Goal: Check status: Check status

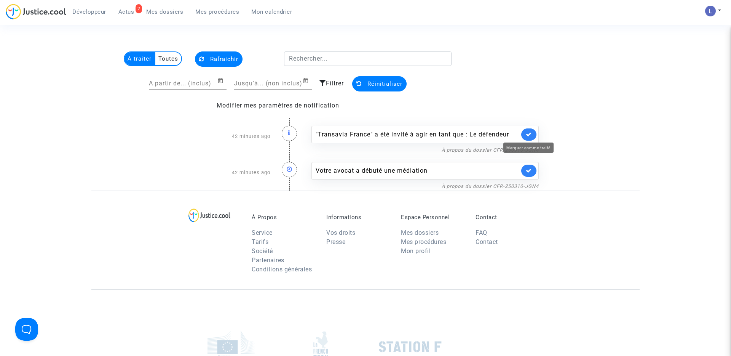
click at [530, 132] on icon at bounding box center [529, 134] width 6 height 6
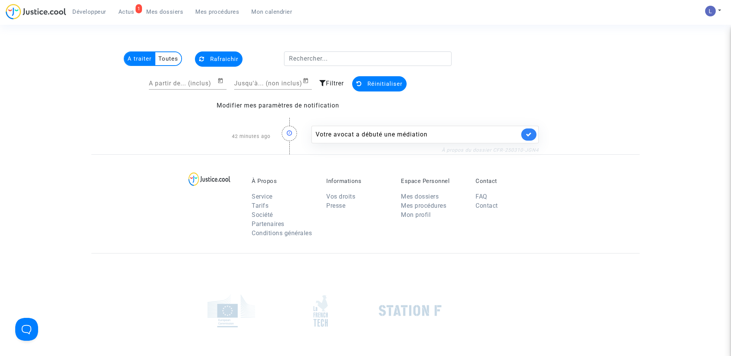
click at [477, 151] on link "À propos du dossier CFR-250310-JGN4" at bounding box center [490, 150] width 97 height 6
click at [529, 133] on icon at bounding box center [529, 134] width 6 height 6
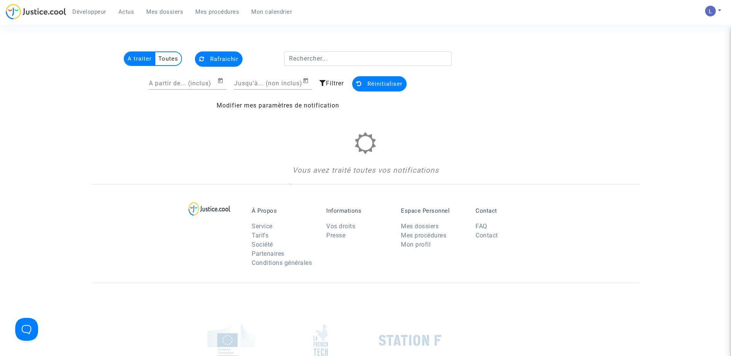
click at [171, 13] on span "Mes dossiers" at bounding box center [164, 11] width 37 height 7
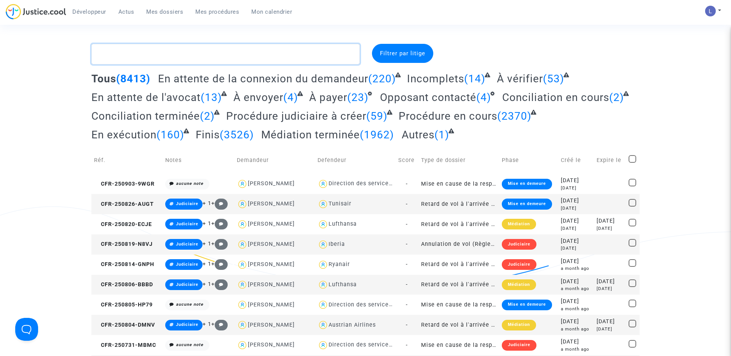
click at [152, 57] on textarea at bounding box center [225, 54] width 269 height 21
paste textarea "CFR-240707-VNDF"
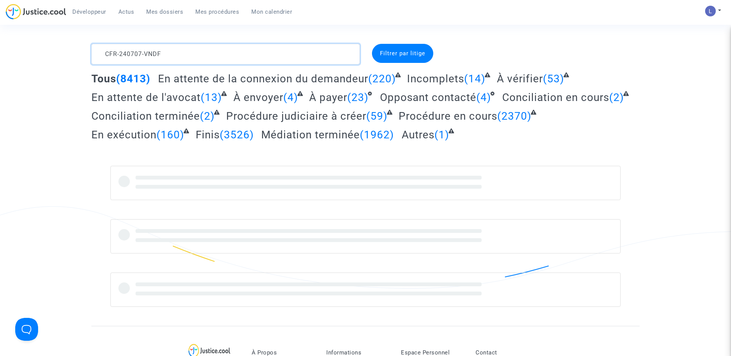
type textarea "CFR-240707-VNDF"
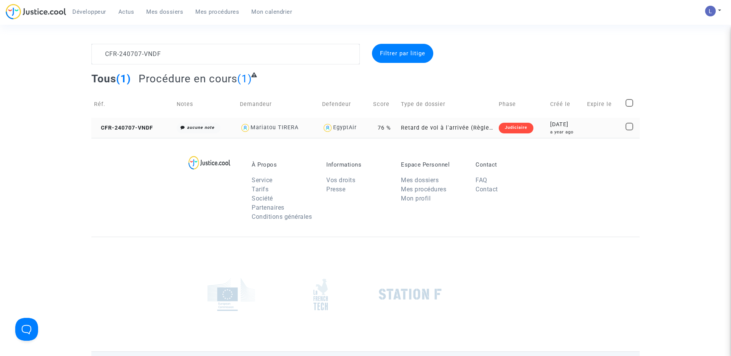
click at [123, 133] on td "CFR-240707-VNDF" at bounding box center [132, 128] width 83 height 20
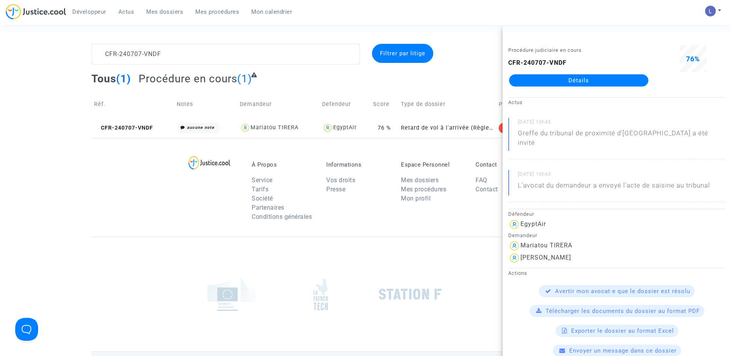
click at [584, 80] on link "Détails" at bounding box center [578, 80] width 139 height 12
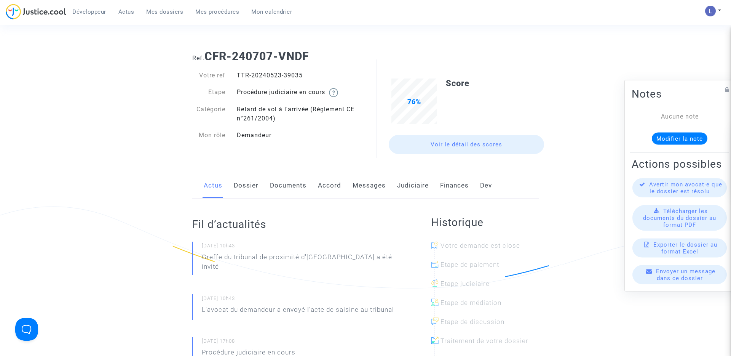
click at [412, 189] on link "Judiciaire" at bounding box center [413, 185] width 32 height 25
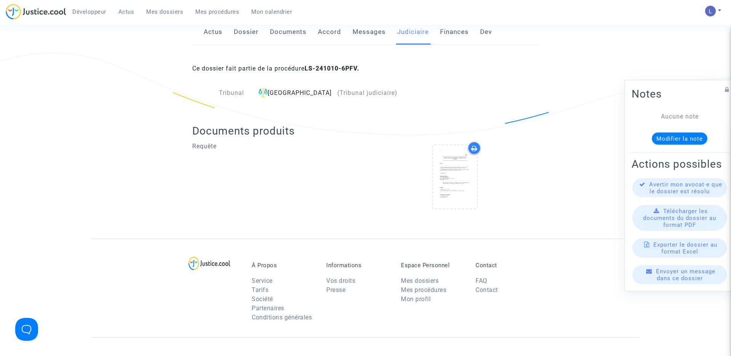
scroll to position [159, 0]
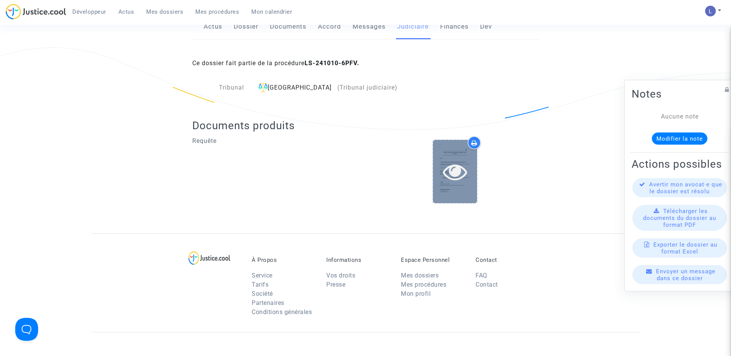
click at [458, 166] on icon at bounding box center [455, 171] width 25 height 24
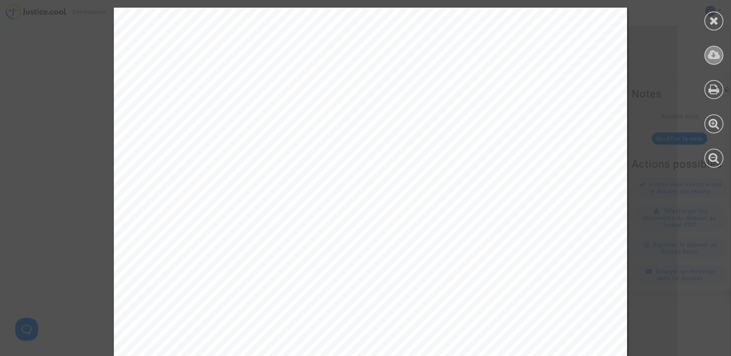
click at [717, 56] on icon at bounding box center [714, 54] width 13 height 11
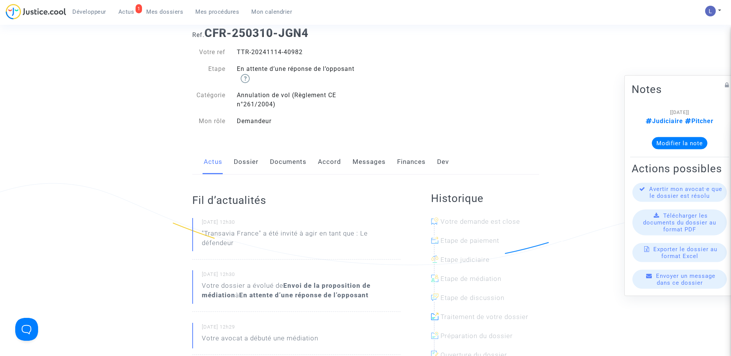
scroll to position [24, 0]
click at [370, 165] on link "Messages" at bounding box center [369, 161] width 33 height 25
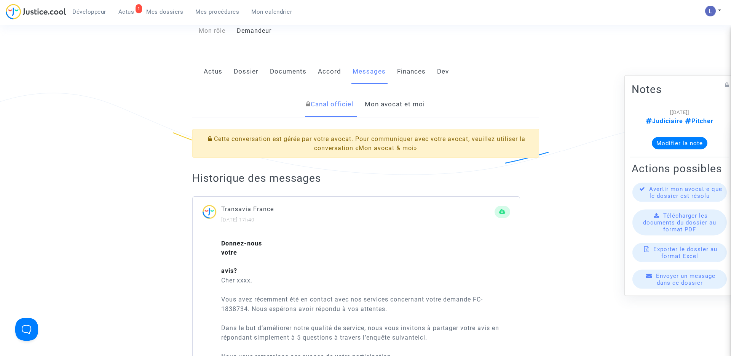
scroll to position [102, 0]
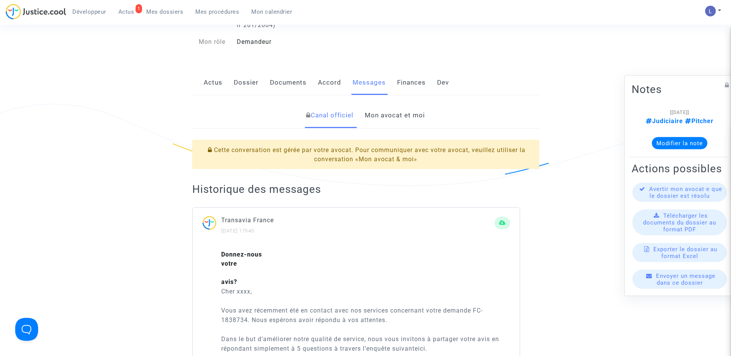
click at [389, 124] on link "Mon avocat et moi" at bounding box center [395, 115] width 60 height 25
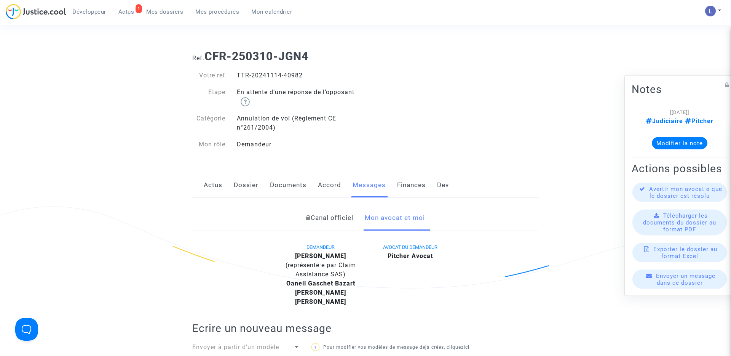
click at [296, 74] on div "TTR-20241114-40982" at bounding box center [298, 75] width 134 height 9
copy div "40982"
